Goal: Check status: Check status

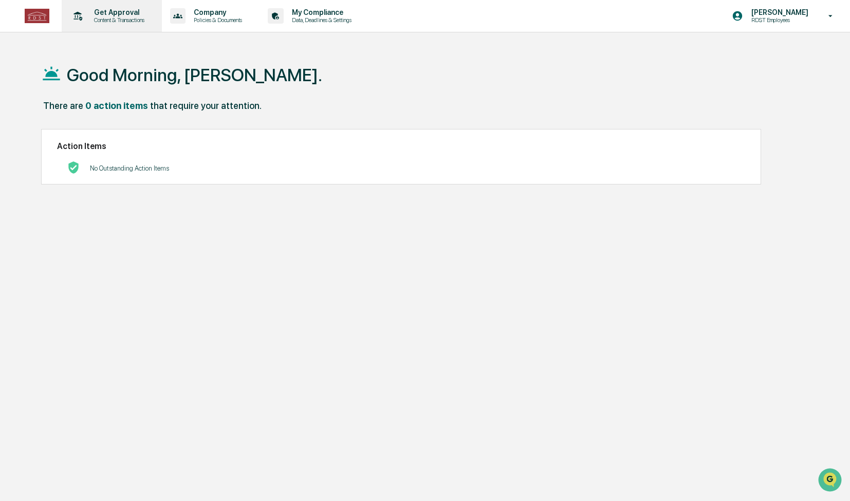
click at [115, 17] on p "Content & Transactions" at bounding box center [118, 19] width 64 height 7
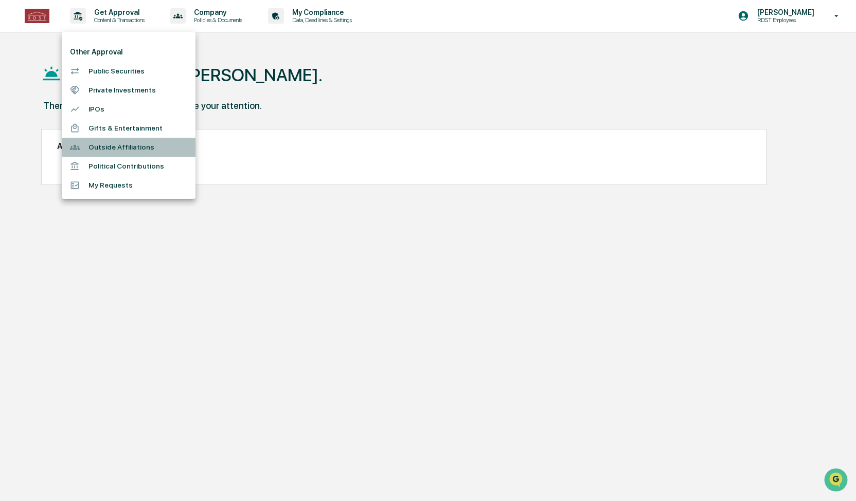
click at [122, 145] on li "Outside Affiliations" at bounding box center [129, 147] width 134 height 19
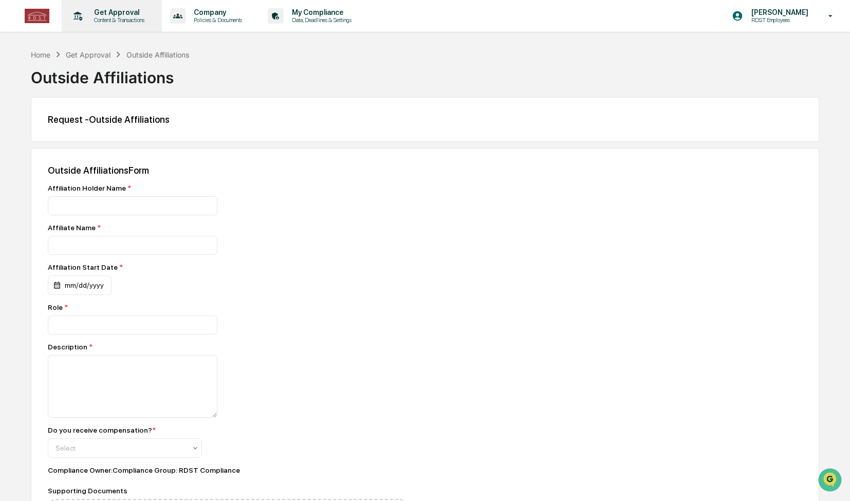
click at [114, 19] on p "Content & Transactions" at bounding box center [118, 19] width 64 height 7
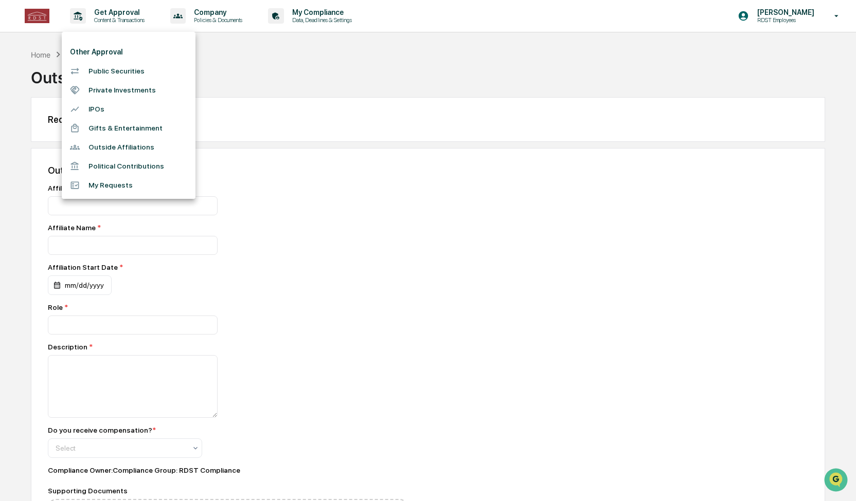
click at [330, 18] on div at bounding box center [428, 250] width 856 height 501
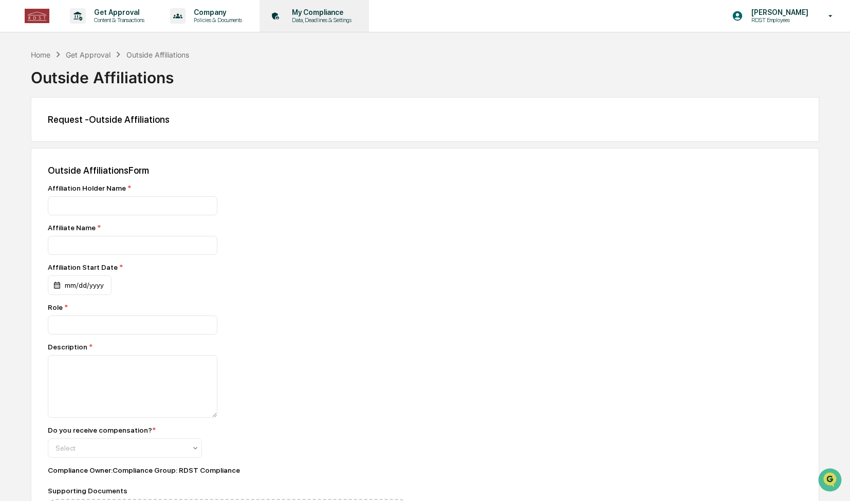
click at [309, 17] on p "Data, Deadlines & Settings" at bounding box center [320, 19] width 73 height 7
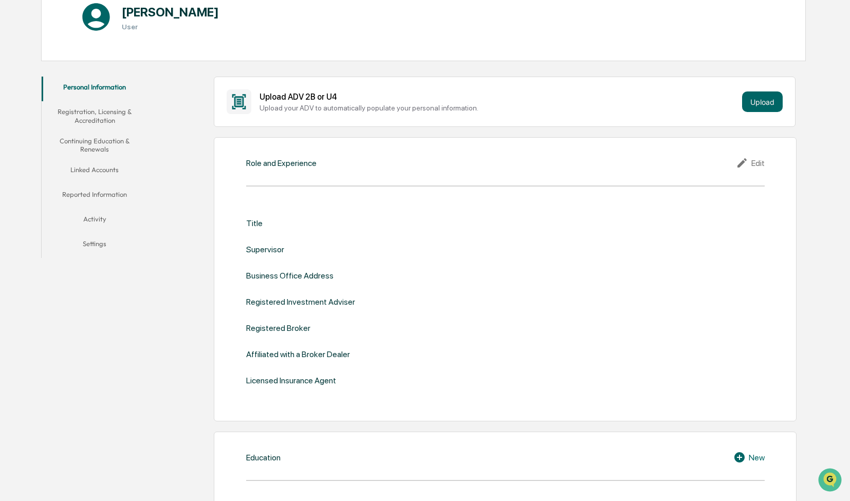
scroll to position [125, 0]
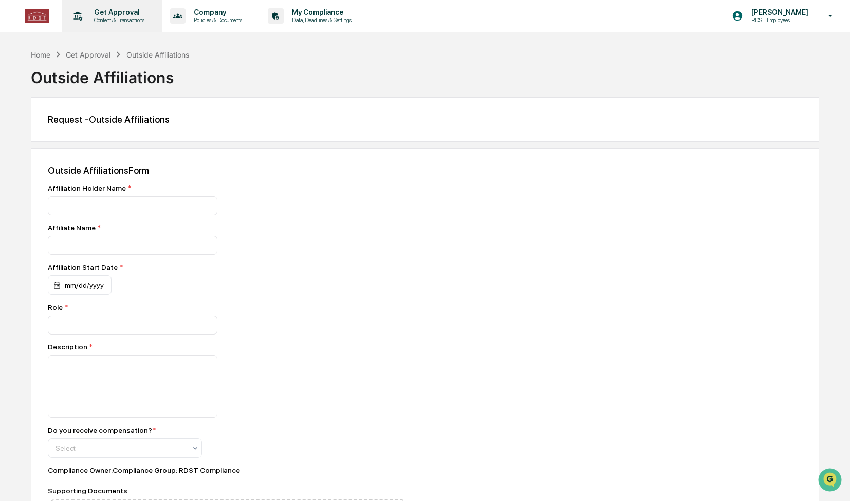
click at [116, 14] on p "Get Approval" at bounding box center [118, 12] width 64 height 8
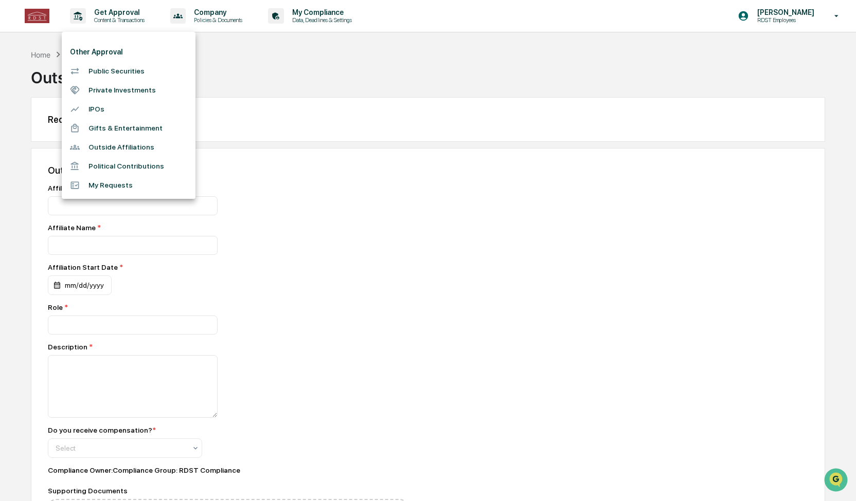
click at [122, 191] on li "My Requests" at bounding box center [129, 185] width 134 height 19
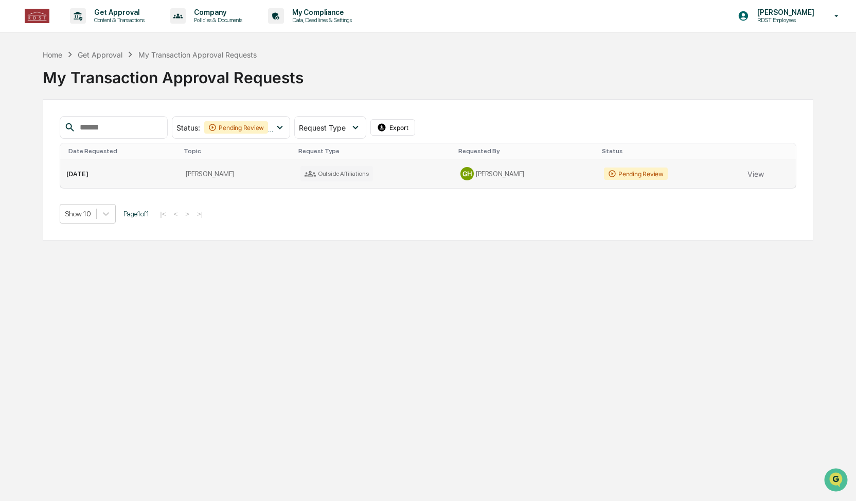
click at [626, 176] on div "Pending Review" at bounding box center [636, 174] width 64 height 12
